Goal: Task Accomplishment & Management: Manage account settings

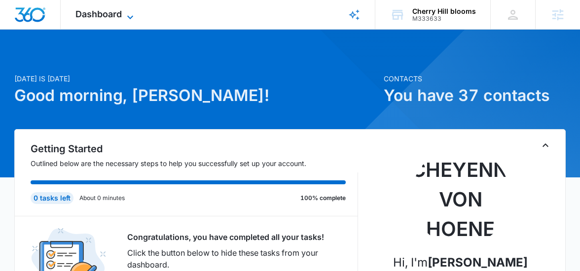
click at [115, 16] on span "Dashboard" at bounding box center [98, 14] width 46 height 10
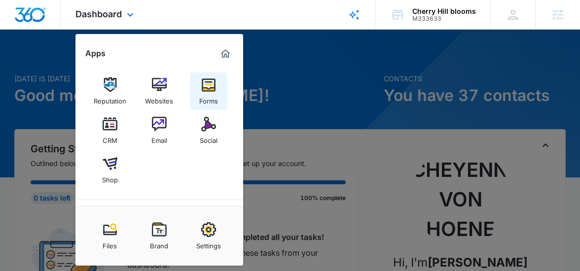
click at [200, 102] on div "Forms" at bounding box center [208, 98] width 19 height 13
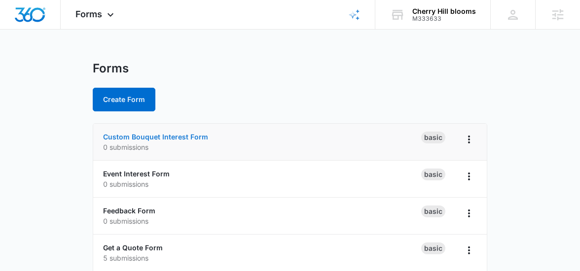
scroll to position [48, 0]
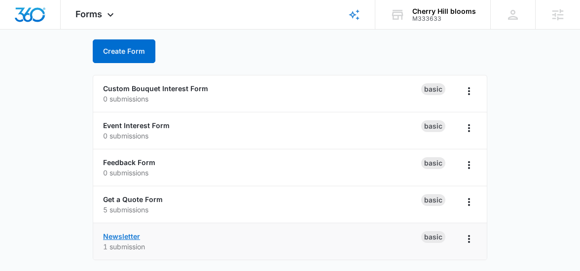
click at [129, 237] on link "Newsletter" at bounding box center [121, 236] width 37 height 8
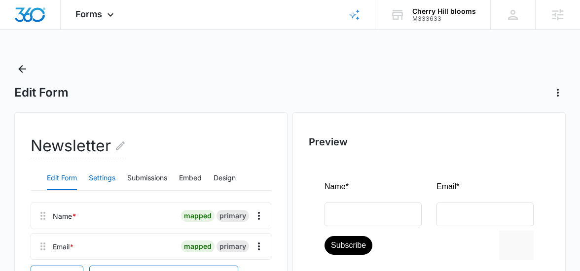
click at [113, 177] on button "Settings" at bounding box center [102, 179] width 27 height 24
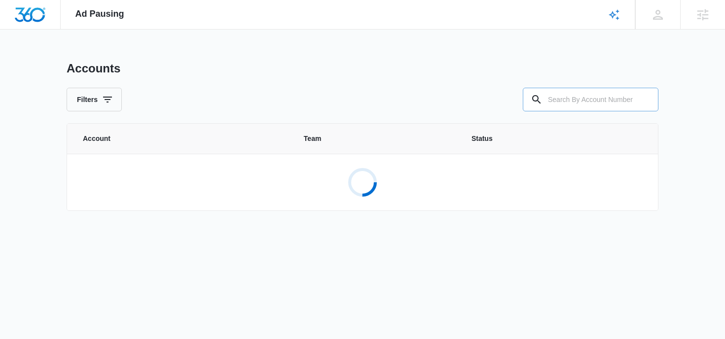
click at [542, 108] on div at bounding box center [537, 100] width 16 height 24
click at [564, 97] on input "text" at bounding box center [591, 100] width 136 height 24
type input "m334153"
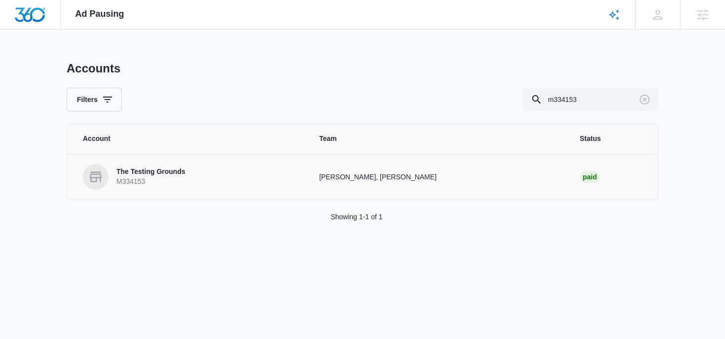
click at [179, 172] on p "The Testing Grounds" at bounding box center [150, 172] width 69 height 10
